Goal: Task Accomplishment & Management: Manage account settings

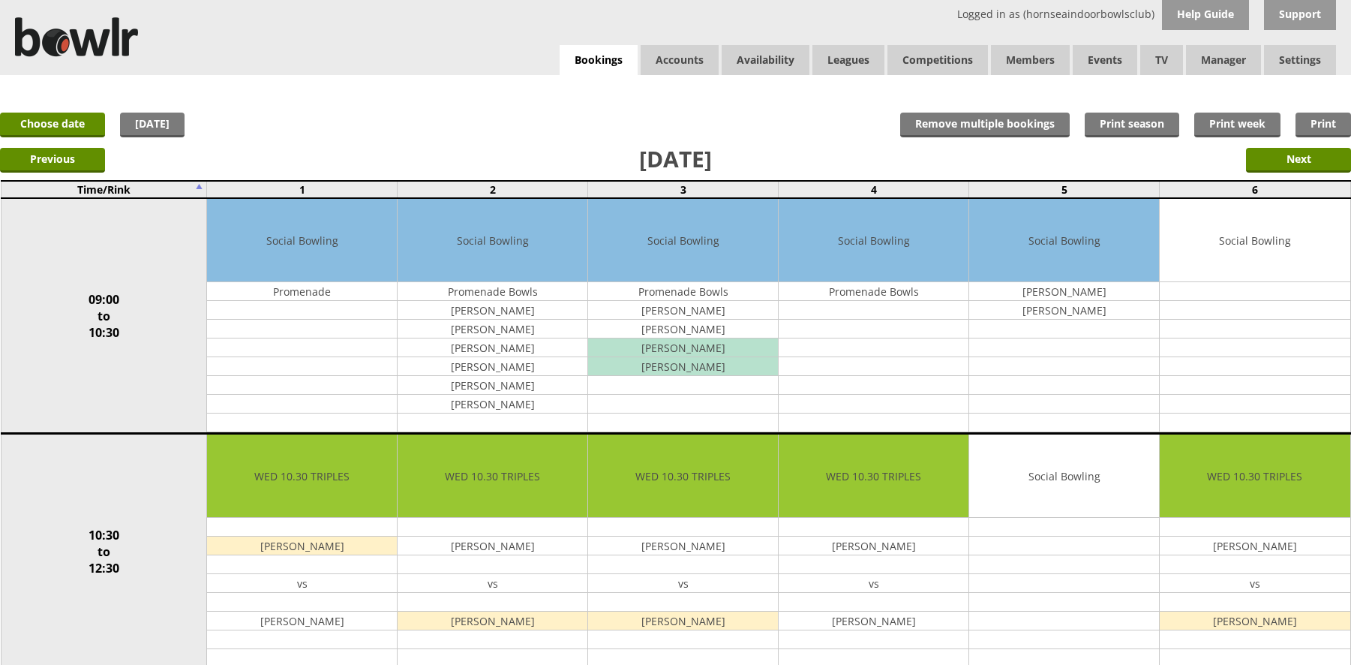
click at [164, 113] on link "[DATE]" at bounding box center [152, 125] width 65 height 25
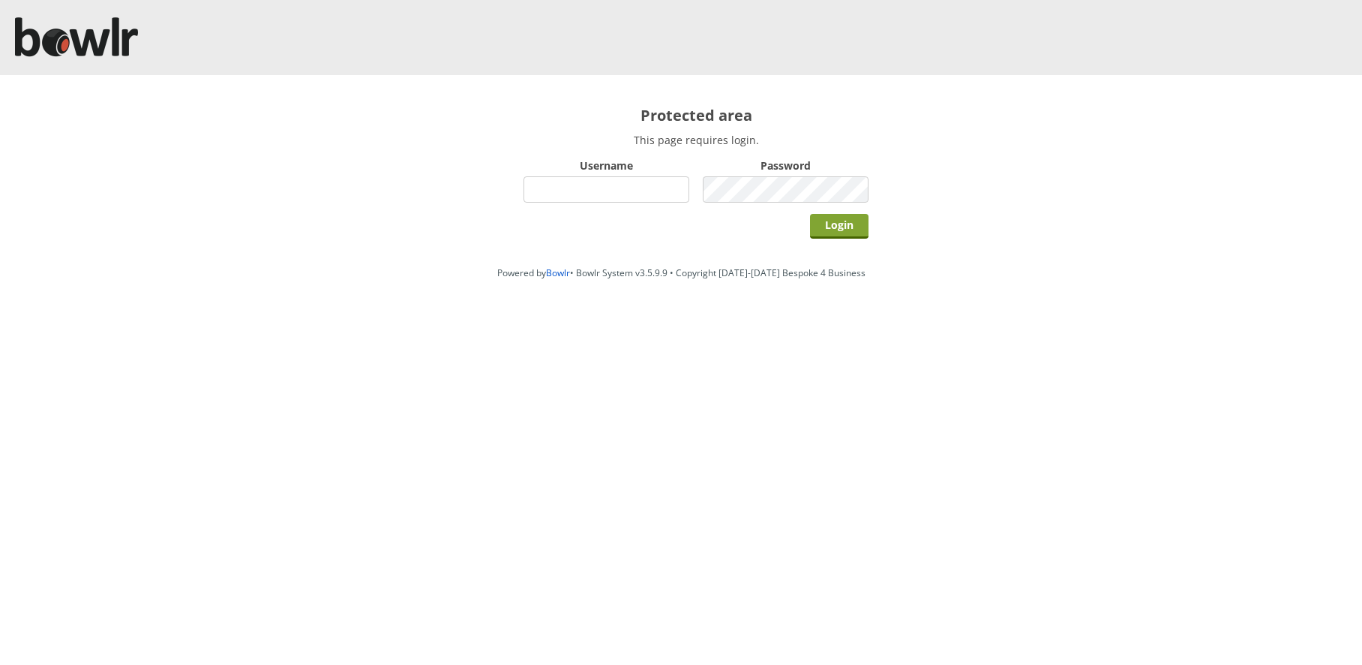
type input "hornseaindoorbowlsclub"
click at [816, 229] on input "Login" at bounding box center [839, 226] width 59 height 25
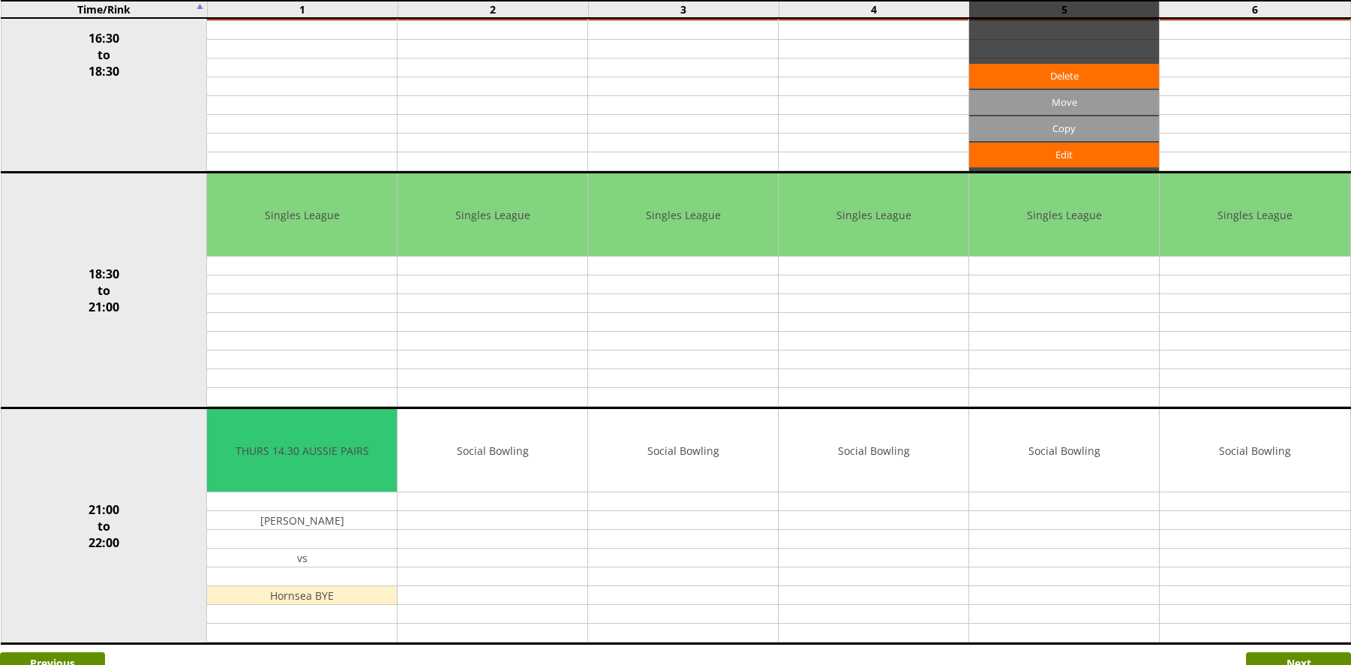
scroll to position [953, 0]
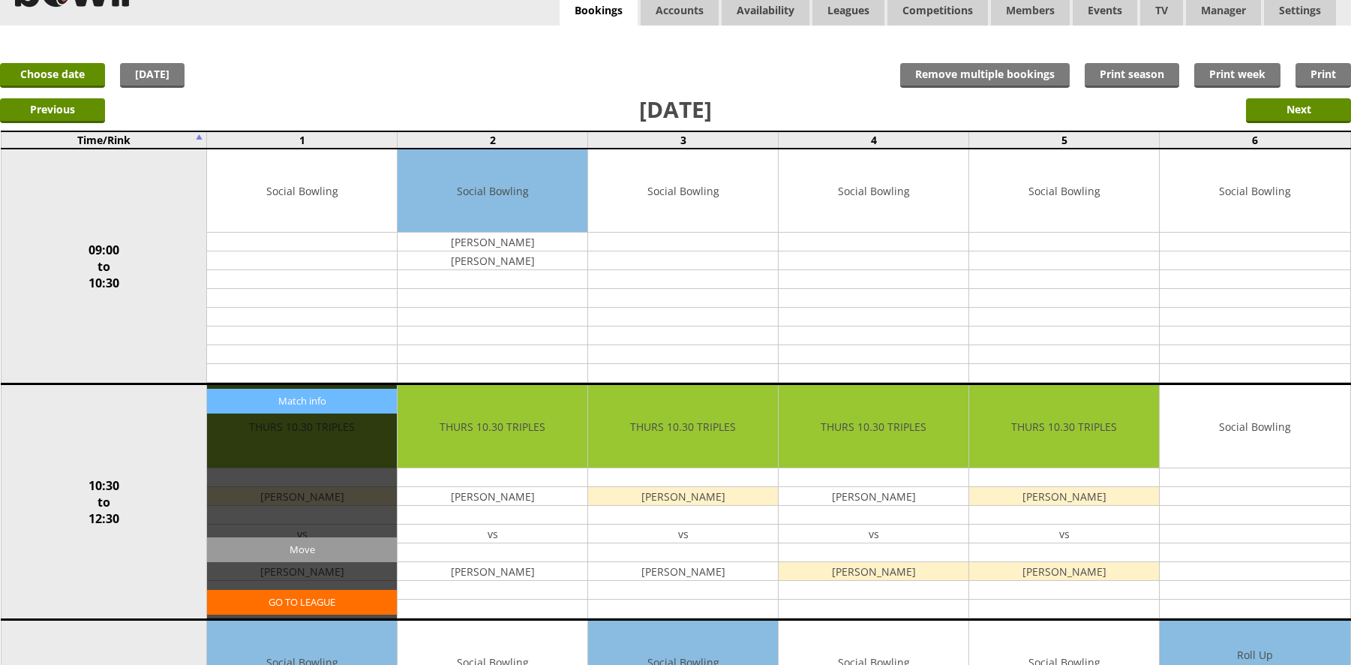
scroll to position [75, 0]
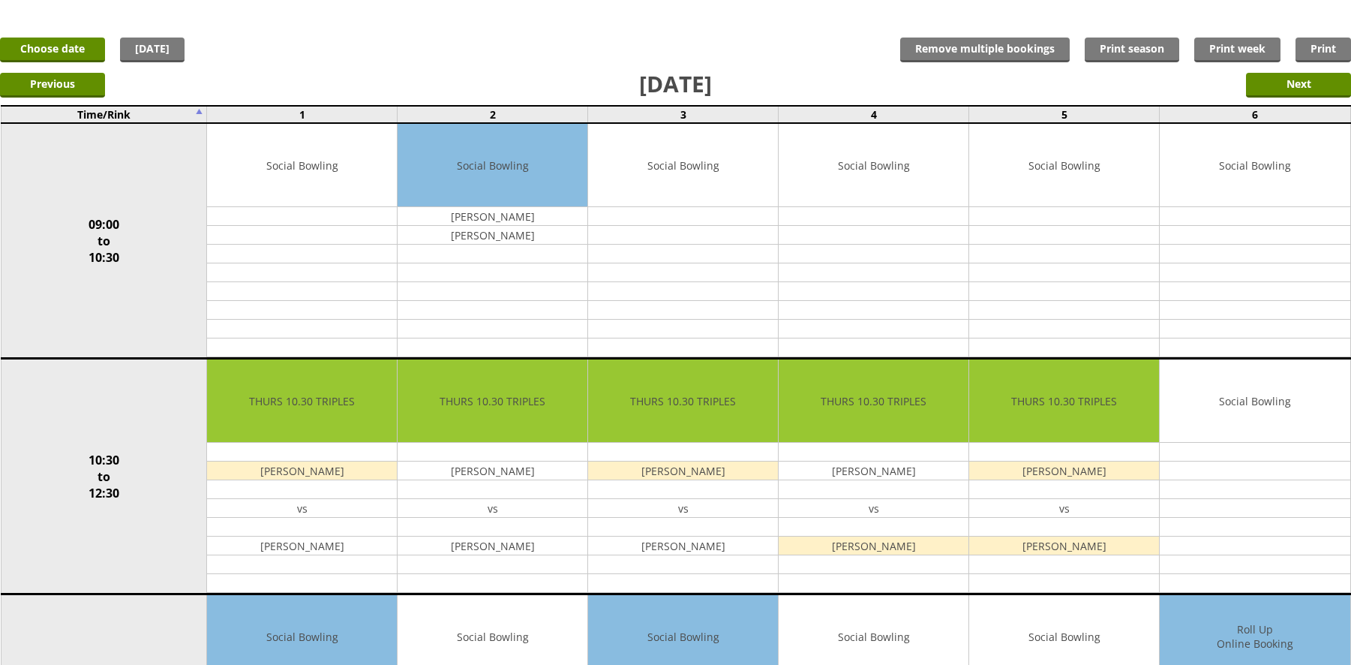
drag, startPoint x: 365, startPoint y: 470, endPoint x: 329, endPoint y: 66, distance: 405.1
click at [329, 66] on div "Previous Next" at bounding box center [675, 84] width 1351 height 38
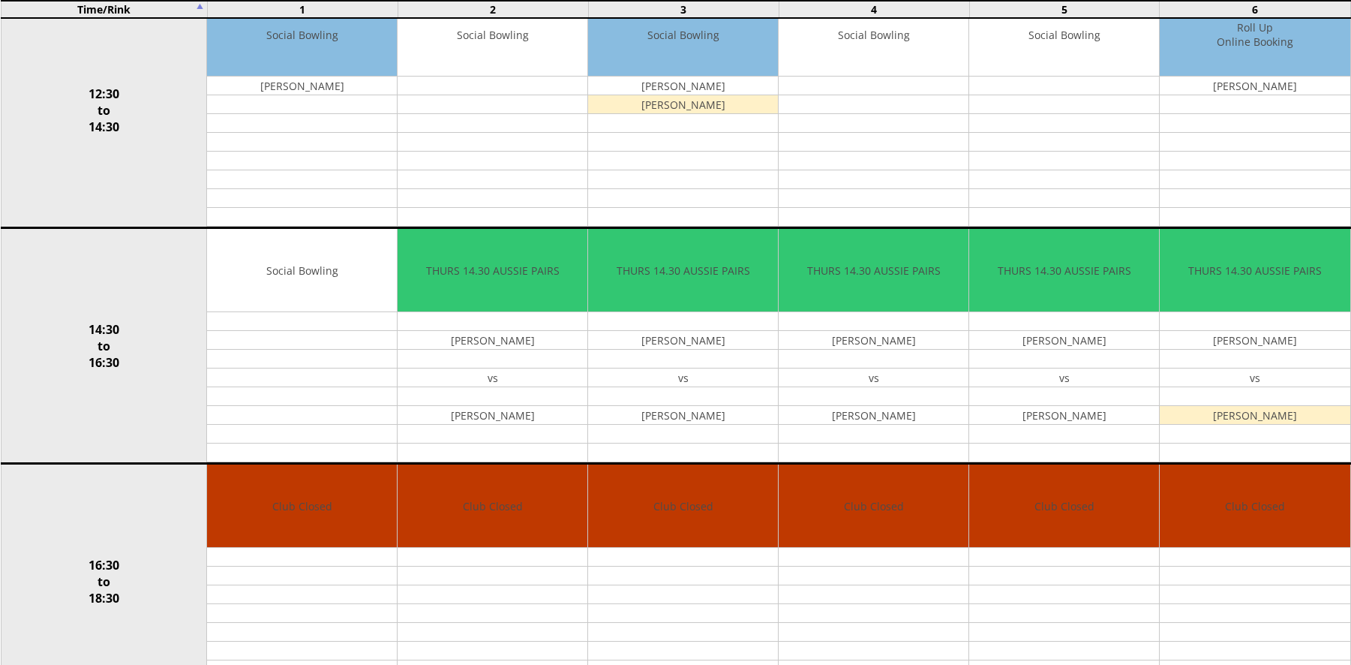
scroll to position [825, 0]
